Goal: Information Seeking & Learning: Learn about a topic

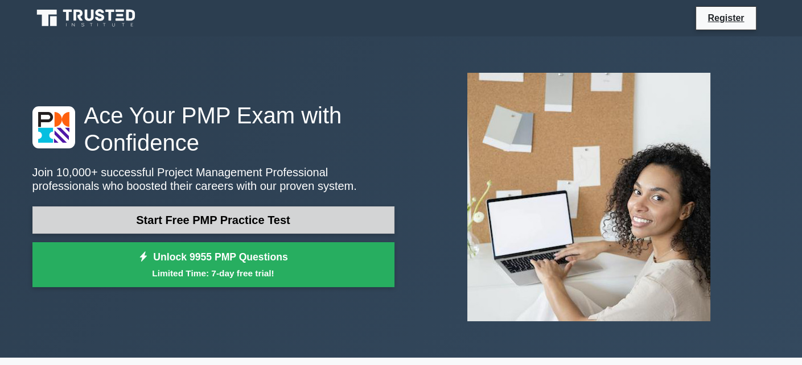
click at [231, 218] on link "Start Free PMP Practice Test" at bounding box center [213, 220] width 362 height 27
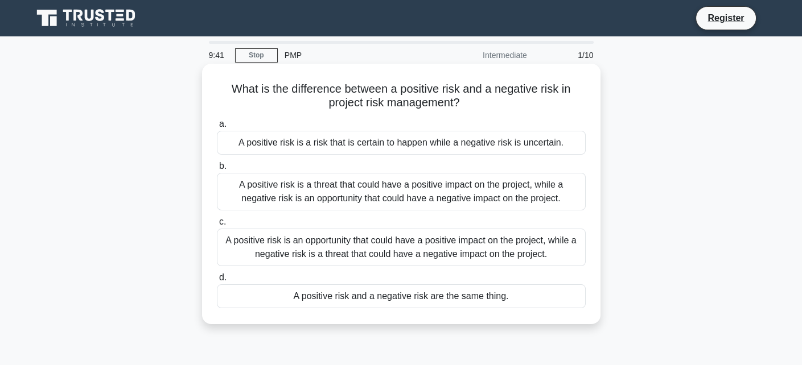
click at [416, 251] on div "A positive risk is an opportunity that could have a positive impact on the proj…" at bounding box center [401, 248] width 369 height 38
click at [217, 226] on input "c. A positive risk is an opportunity that could have a positive impact on the p…" at bounding box center [217, 222] width 0 height 7
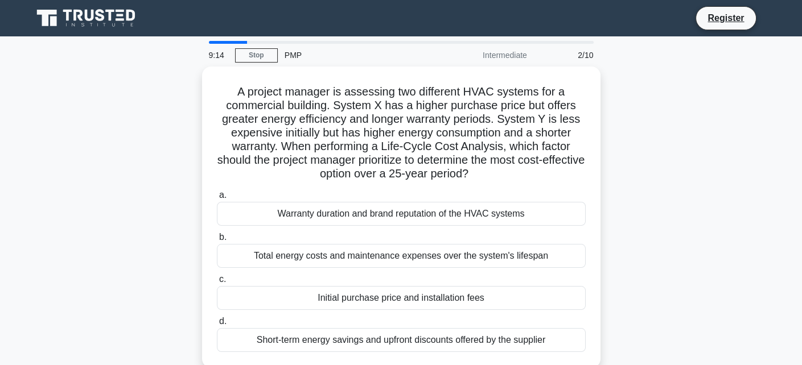
scroll to position [57, 0]
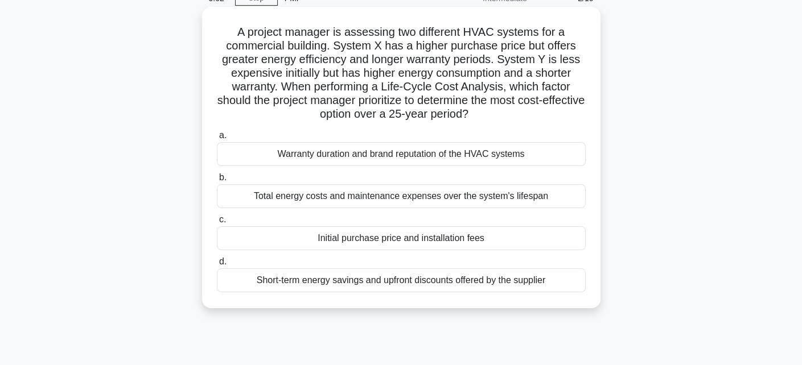
click at [413, 196] on div "Total energy costs and maintenance expenses over the system's lifespan" at bounding box center [401, 196] width 369 height 24
click at [217, 182] on input "b. Total energy costs and maintenance expenses over the system's lifespan" at bounding box center [217, 177] width 0 height 7
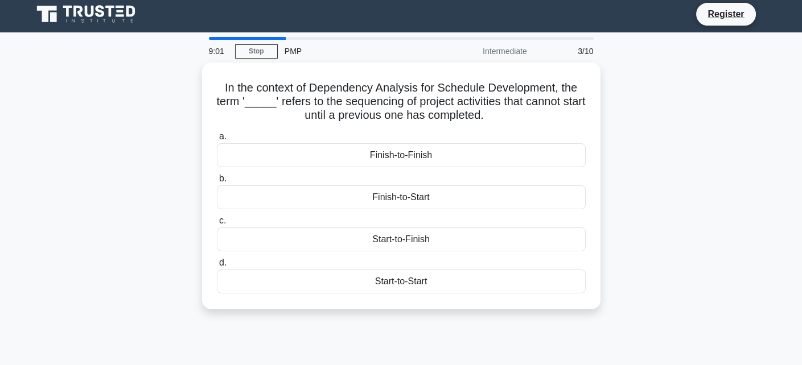
scroll to position [0, 0]
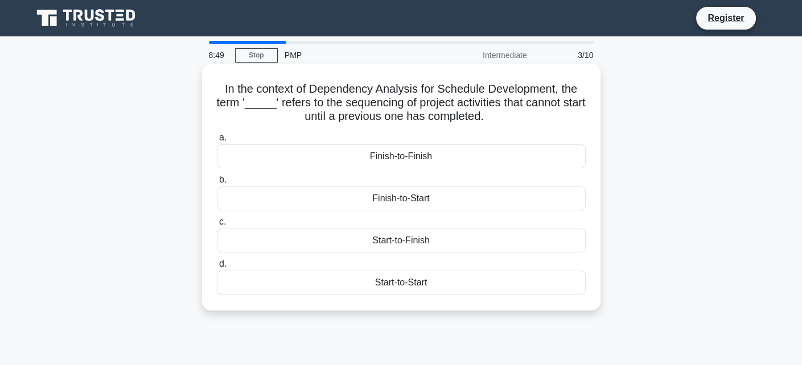
click at [398, 237] on div "Start-to-Finish" at bounding box center [401, 241] width 369 height 24
click at [217, 226] on input "c. Start-to-Finish" at bounding box center [217, 222] width 0 height 7
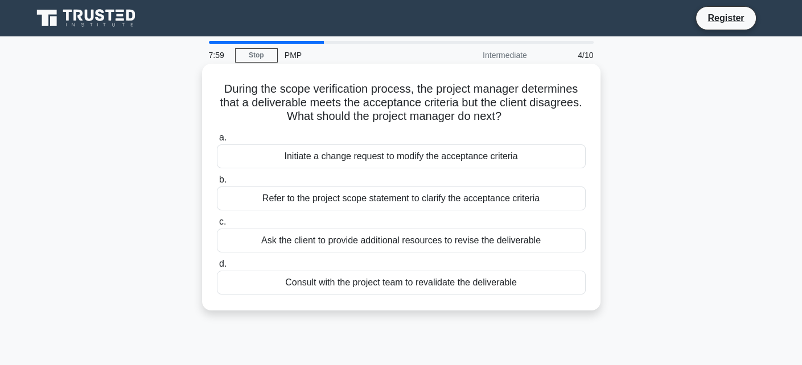
click at [418, 196] on div "Refer to the project scope statement to clarify the acceptance criteria" at bounding box center [401, 199] width 369 height 24
click at [217, 184] on input "b. Refer to the project scope statement to clarify the acceptance criteria" at bounding box center [217, 179] width 0 height 7
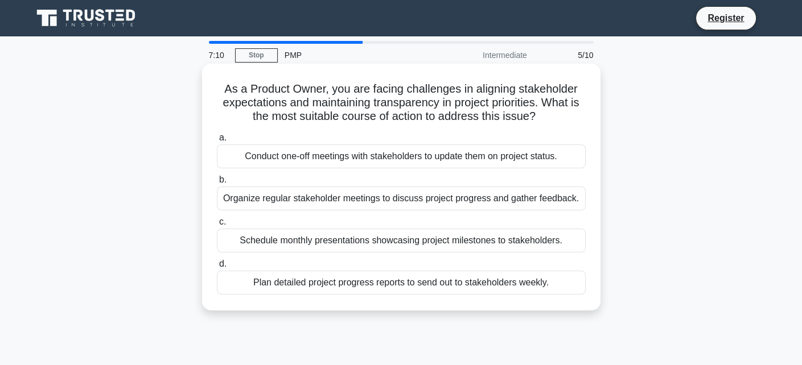
click at [406, 197] on div "Organize regular stakeholder meetings to discuss project progress and gather fe…" at bounding box center [401, 199] width 369 height 24
click at [217, 184] on input "b. Organize regular stakeholder meetings to discuss project progress and gather…" at bounding box center [217, 179] width 0 height 7
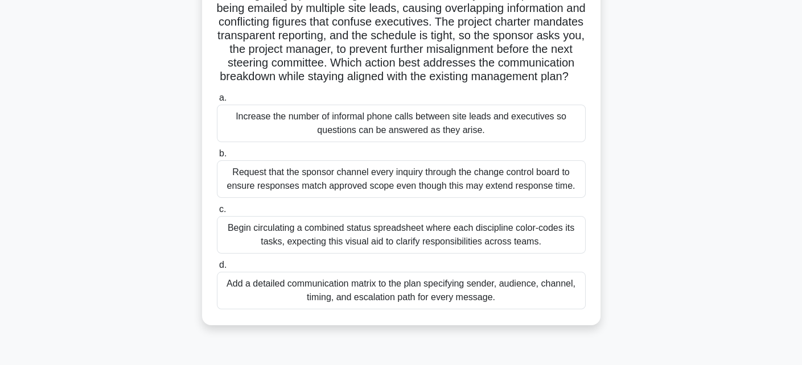
scroll to position [114, 0]
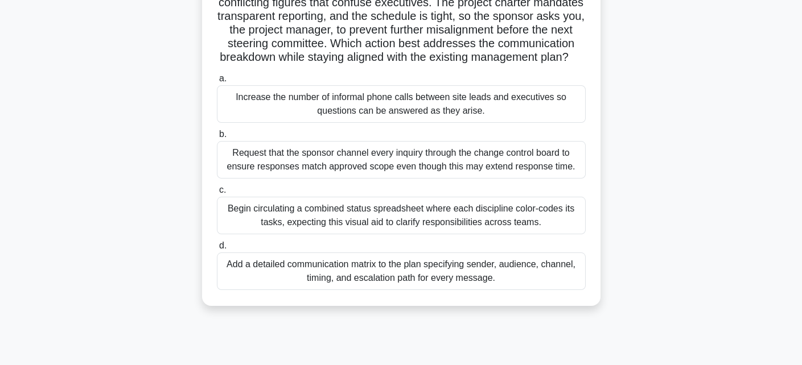
click at [411, 286] on div "Add a detailed communication matrix to the plan specifying sender, audience, ch…" at bounding box center [401, 272] width 369 height 38
click at [217, 250] on input "d. Add a detailed communication matrix to the plan specifying sender, audience,…" at bounding box center [217, 245] width 0 height 7
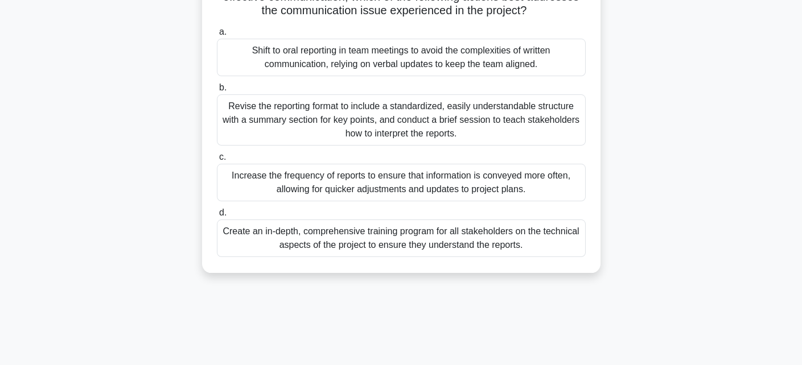
scroll to position [249, 0]
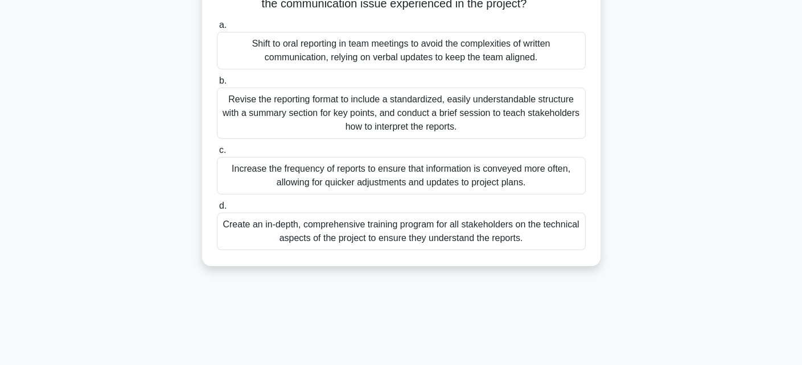
click at [411, 125] on div "Revise the reporting format to include a standardized, easily understandable st…" at bounding box center [401, 113] width 369 height 51
click at [217, 85] on input "b. Revise the reporting format to include a standardized, easily understandable…" at bounding box center [217, 80] width 0 height 7
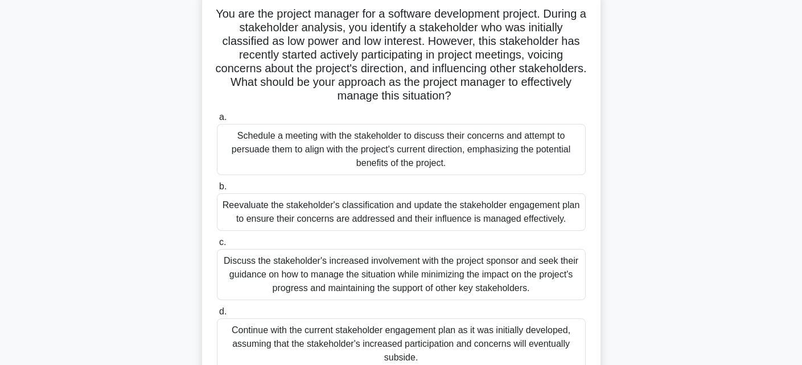
scroll to position [57, 0]
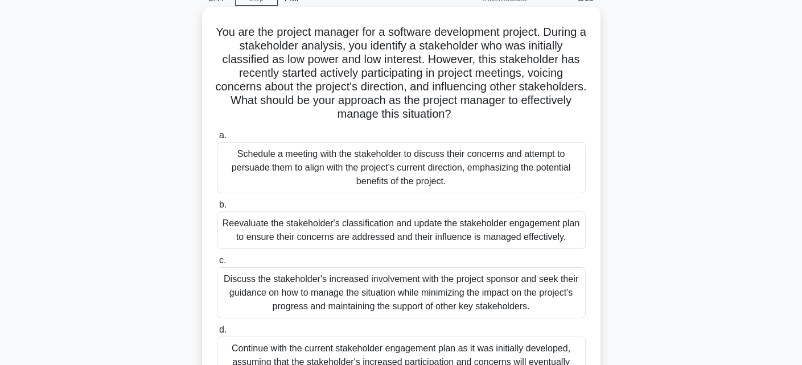
click at [376, 232] on div "Reevaluate the stakeholder's classification and update the stakeholder engageme…" at bounding box center [401, 231] width 369 height 38
click at [217, 209] on input "b. Reevaluate the stakeholder's classification and update the stakeholder engag…" at bounding box center [217, 204] width 0 height 7
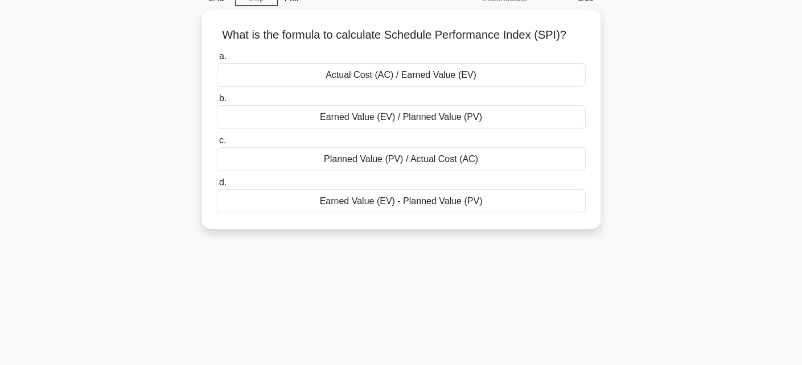
scroll to position [0, 0]
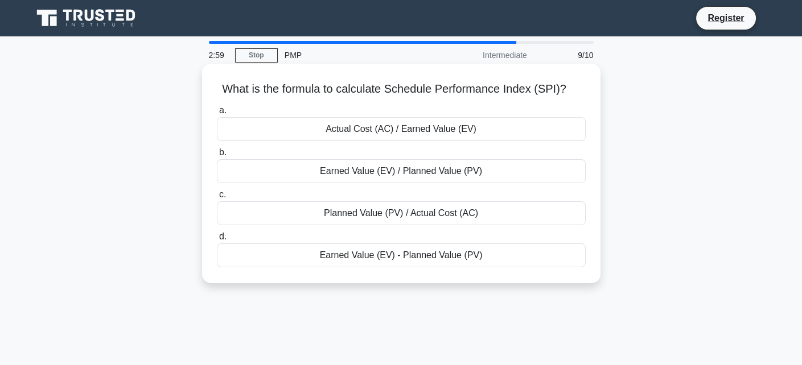
click at [372, 174] on div "Earned Value (EV) / Planned Value (PV)" at bounding box center [401, 171] width 369 height 24
click at [217, 157] on input "b. Earned Value (EV) / Planned Value (PV)" at bounding box center [217, 152] width 0 height 7
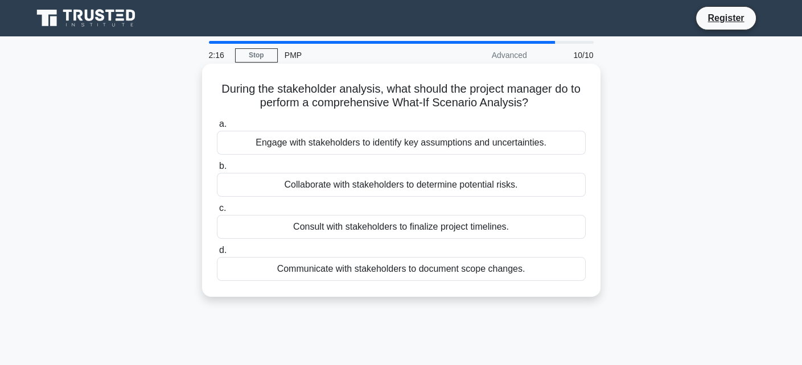
click at [443, 141] on div "Engage with stakeholders to identify key assumptions and uncertainties." at bounding box center [401, 143] width 369 height 24
click at [217, 128] on input "a. Engage with stakeholders to identify key assumptions and uncertainties." at bounding box center [217, 124] width 0 height 7
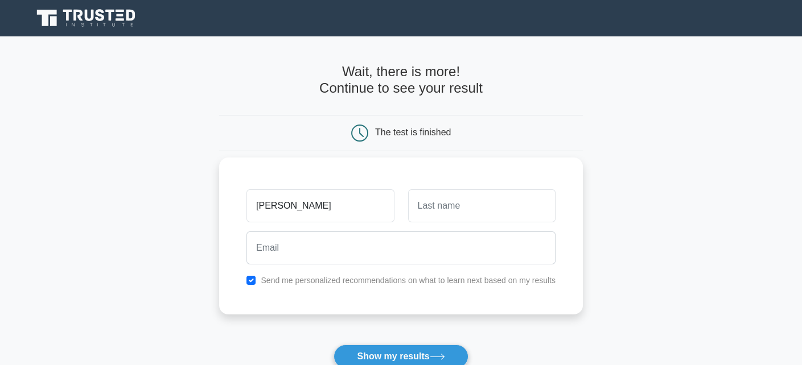
type input "Damiano"
click at [458, 204] on input "text" at bounding box center [481, 206] width 147 height 33
type input "Cusumano"
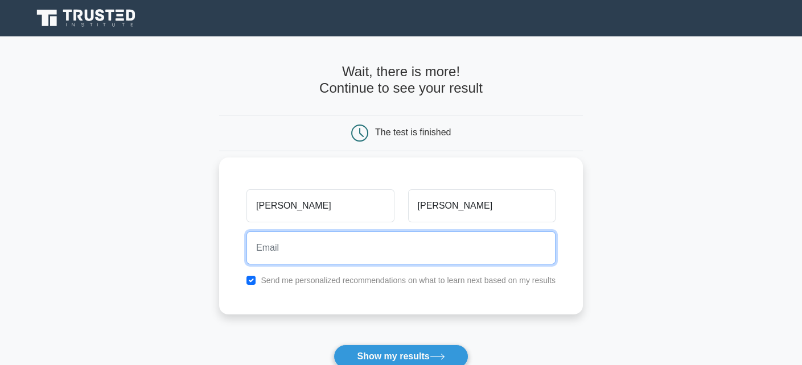
click at [266, 253] on input "email" at bounding box center [400, 248] width 309 height 33
type input "damycus65@gmail.com"
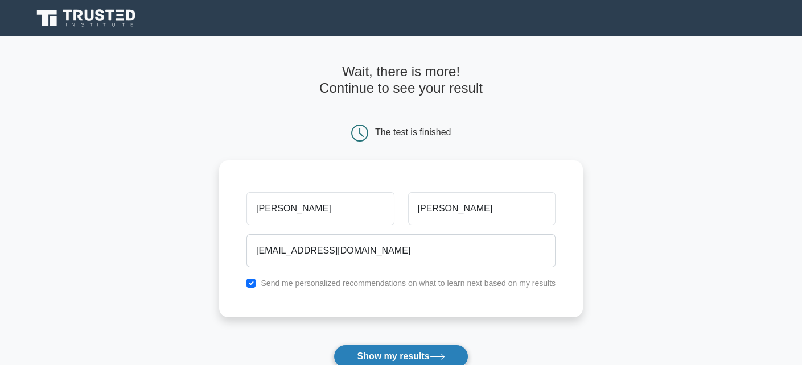
click at [417, 355] on button "Show my results" at bounding box center [401, 357] width 134 height 24
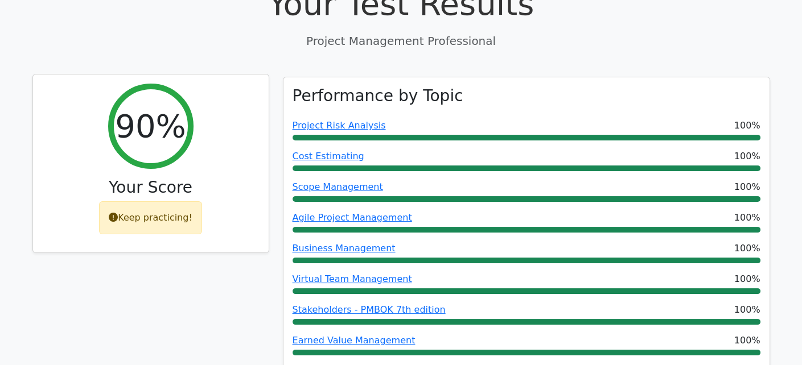
scroll to position [512, 0]
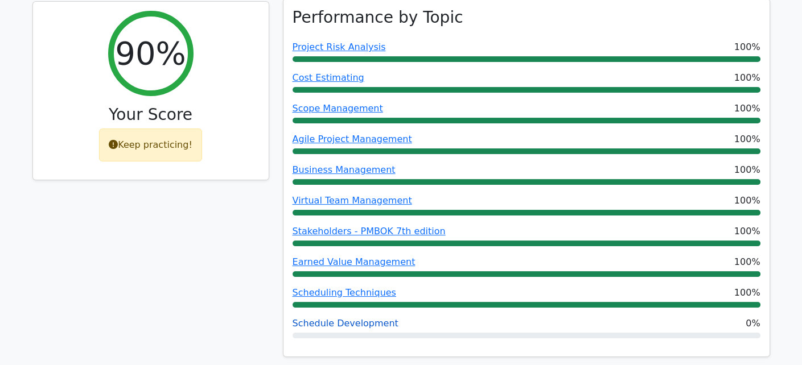
click at [345, 318] on link "Schedule Development" at bounding box center [346, 323] width 106 height 11
